Goal: Navigation & Orientation: Find specific page/section

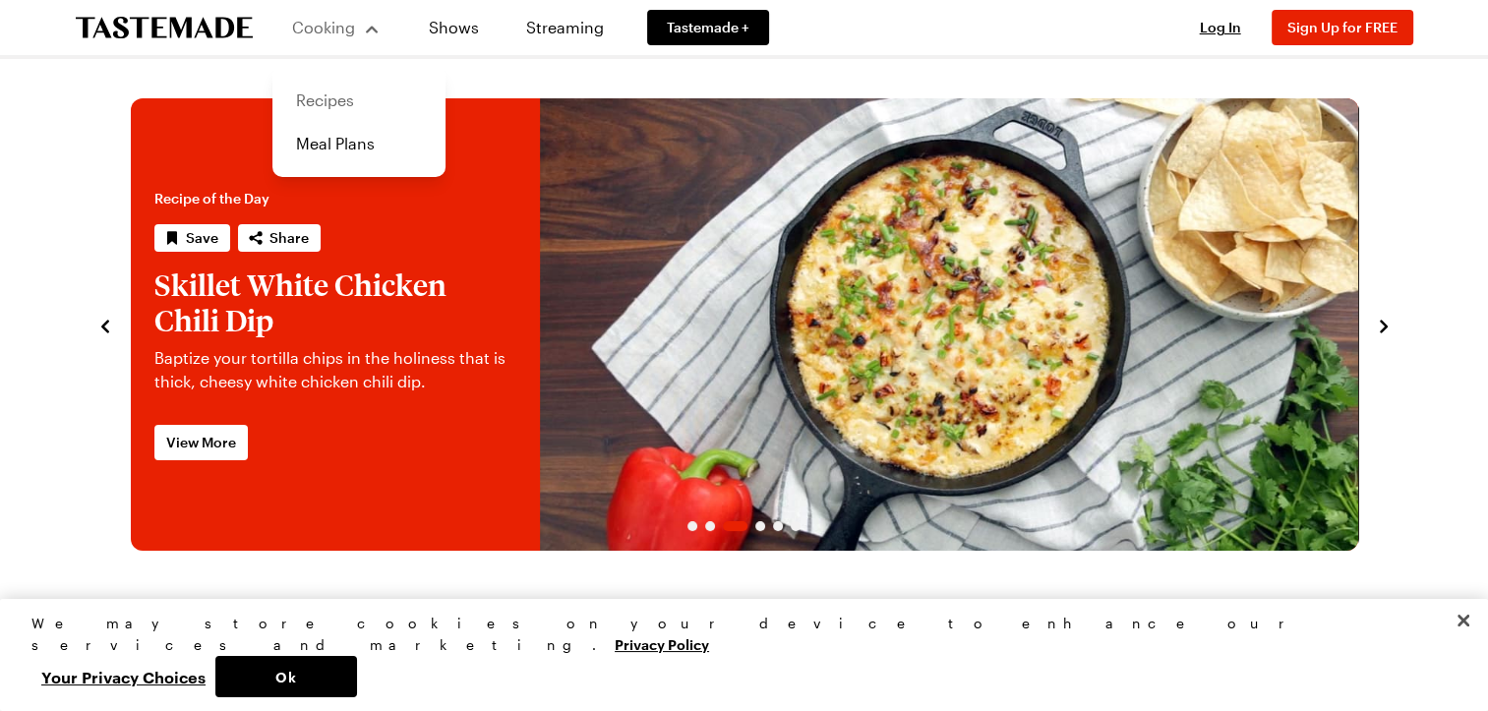
click at [329, 100] on link "Recipes" at bounding box center [358, 100] width 149 height 43
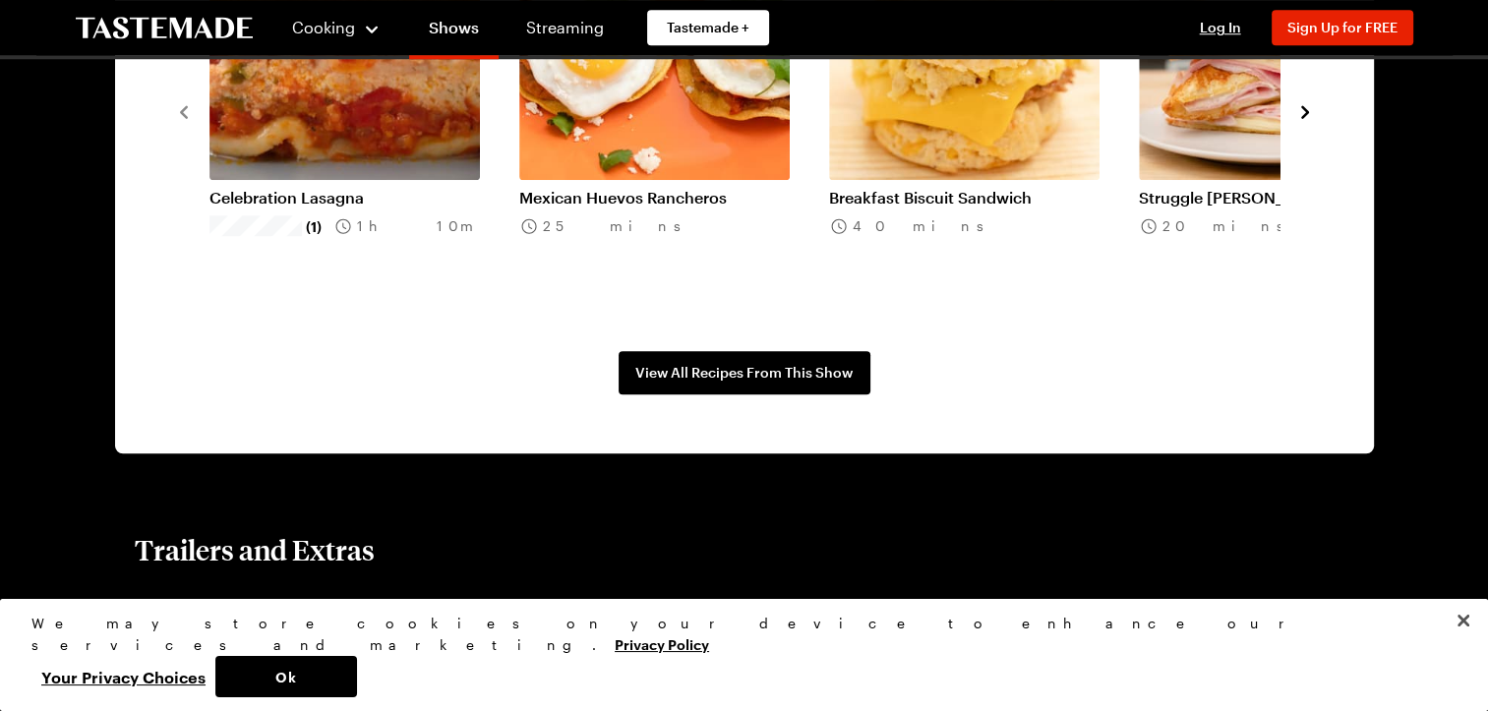
scroll to position [43, 0]
